Goal: Find specific page/section: Find specific page/section

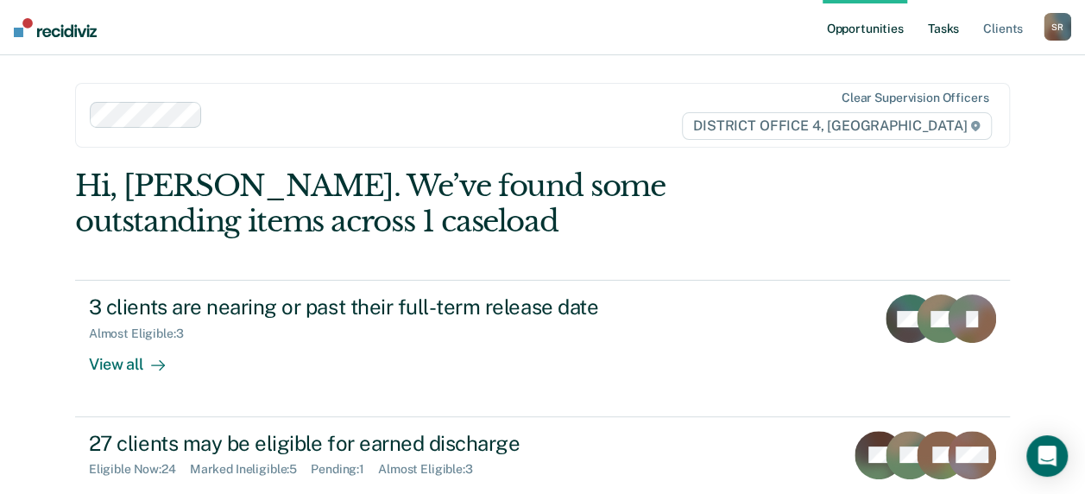
click at [946, 29] on link "Tasks" at bounding box center [944, 27] width 38 height 55
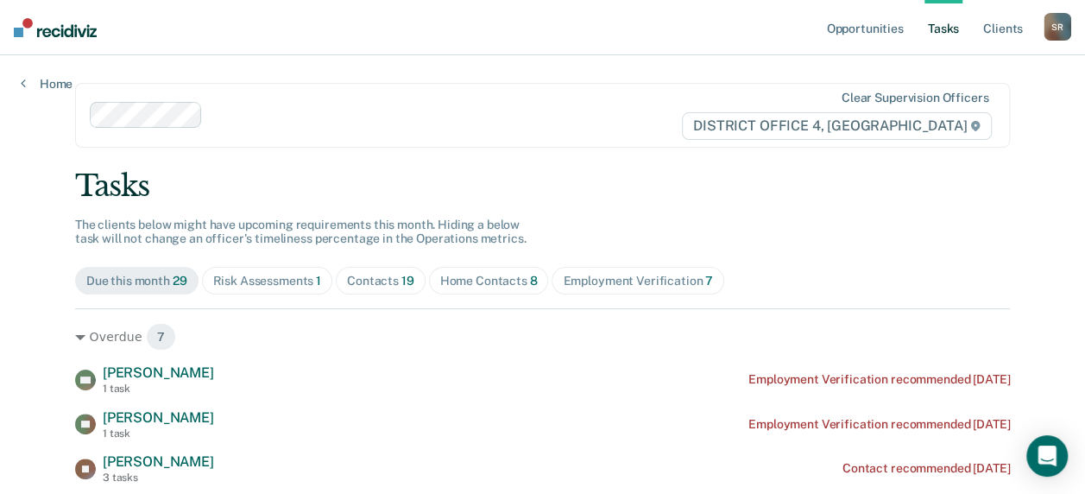
click at [489, 279] on div "Home Contacts 8" at bounding box center [489, 281] width 98 height 15
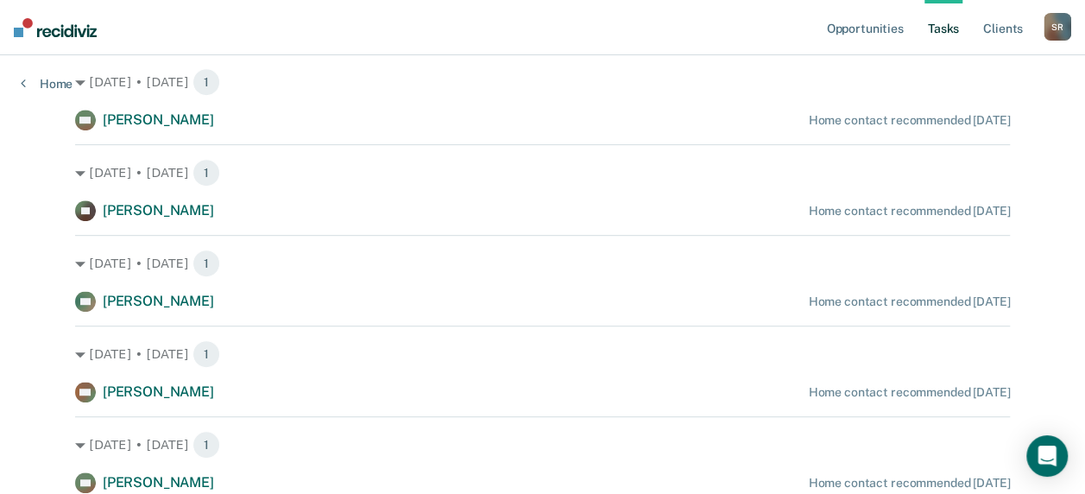
scroll to position [259, 0]
